Goal: Find specific page/section: Find specific page/section

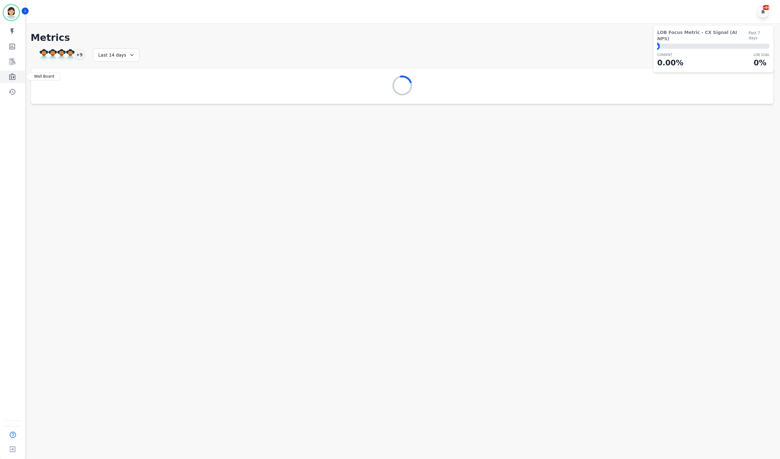
click at [18, 76] on link "Sidebar" at bounding box center [13, 76] width 24 height 13
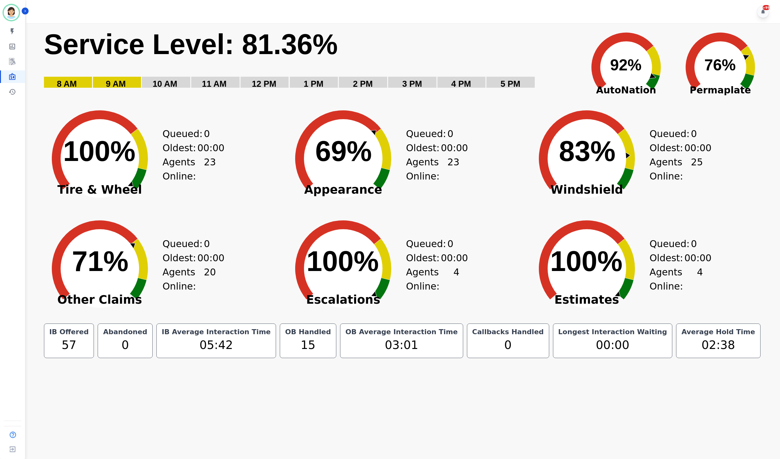
click at [417, 11] on div "+99" at bounding box center [404, 11] width 756 height 23
